Goal: Navigation & Orientation: Find specific page/section

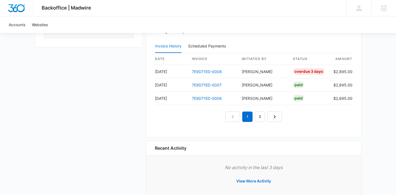
scroll to position [555, 0]
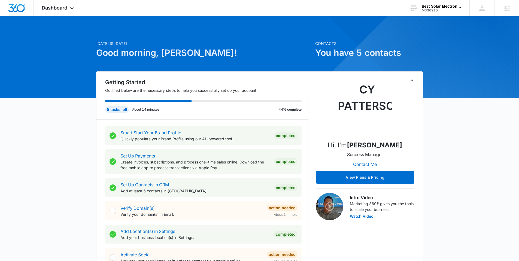
click at [266, 47] on h1 "Good morning, [PERSON_NAME]!" at bounding box center [204, 52] width 216 height 13
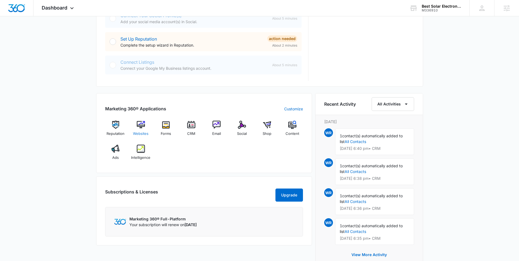
scroll to position [263, 0]
click at [265, 127] on img at bounding box center [267, 124] width 8 height 8
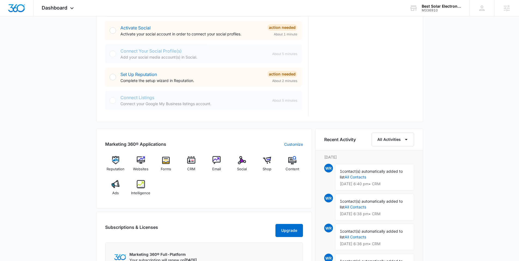
scroll to position [248, 0]
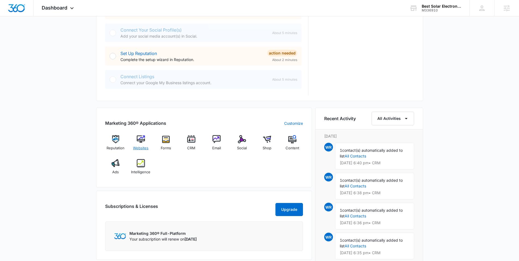
click at [142, 140] on img at bounding box center [141, 139] width 8 height 8
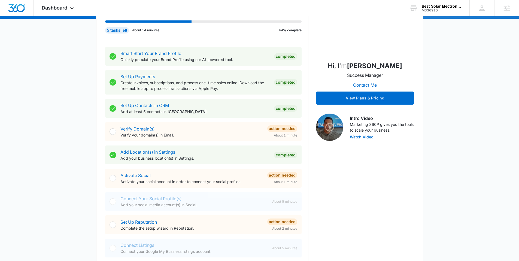
scroll to position [84, 0]
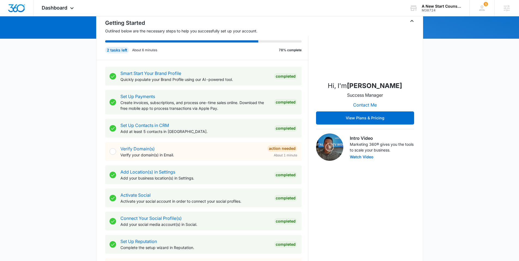
scroll to position [77, 0]
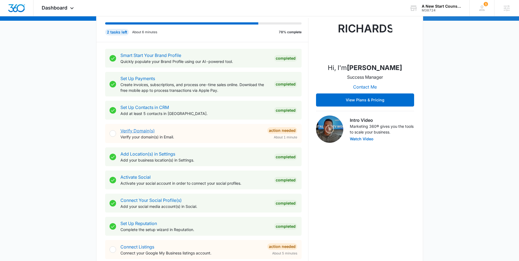
click at [142, 132] on link "Verify Domain(s)" at bounding box center [137, 130] width 34 height 5
